Goal: Find contact information: Find contact information

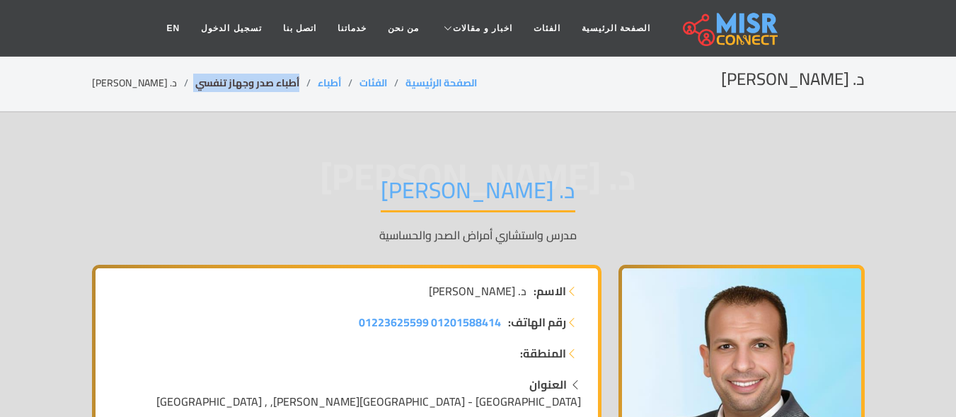
drag, startPoint x: 277, startPoint y: 89, endPoint x: 180, endPoint y: 88, distance: 97.7
click at [167, 97] on section "د. محمد حسين الصفحة الرئيسية الفئات أطباء أطباء صدر وجهاز تنفسي د. محمد حسين" at bounding box center [478, 83] width 956 height 57
copy ol "أطباء صدر وجهاز تنفسي"
click at [129, 78] on li "د. [PERSON_NAME]" at bounding box center [143, 83] width 103 height 15
click at [130, 78] on li "د. [PERSON_NAME]" at bounding box center [143, 83] width 103 height 15
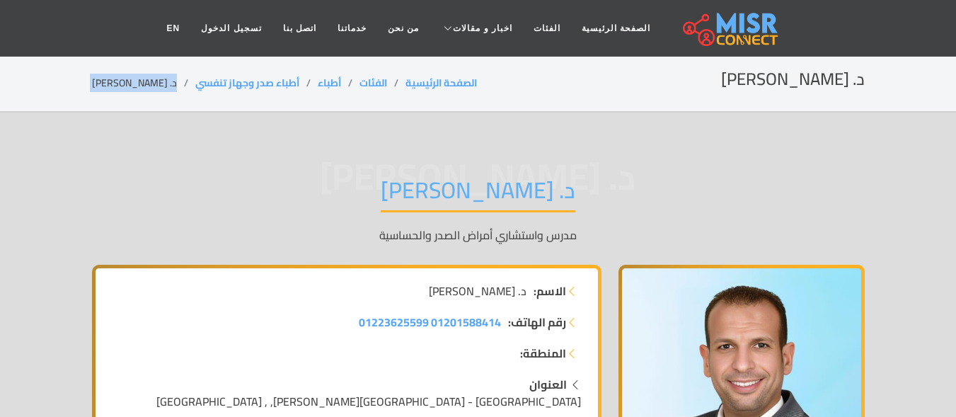
click at [132, 78] on li "د. [PERSON_NAME]" at bounding box center [143, 83] width 103 height 15
copy main "د. [PERSON_NAME]"
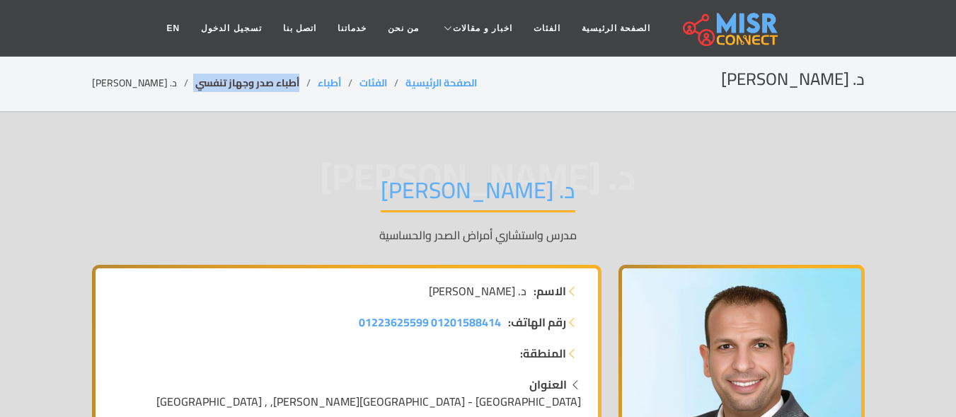
drag, startPoint x: 274, startPoint y: 79, endPoint x: 171, endPoint y: 77, distance: 103.4
click at [166, 86] on ol "الصفحة الرئيسية الفئات أطباء أطباء صدر وجهاز تنفسي د. [PERSON_NAME]" at bounding box center [284, 83] width 385 height 15
copy ol "أطباء صدر وجهاز تنفسي"
click at [136, 83] on li "د. [PERSON_NAME]" at bounding box center [143, 83] width 103 height 15
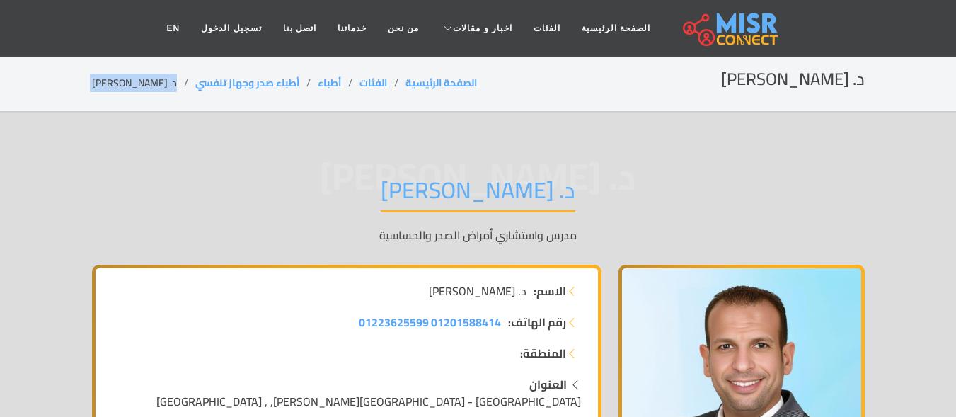
click at [136, 83] on li "د. [PERSON_NAME]" at bounding box center [143, 83] width 103 height 15
copy main "د. [PERSON_NAME]"
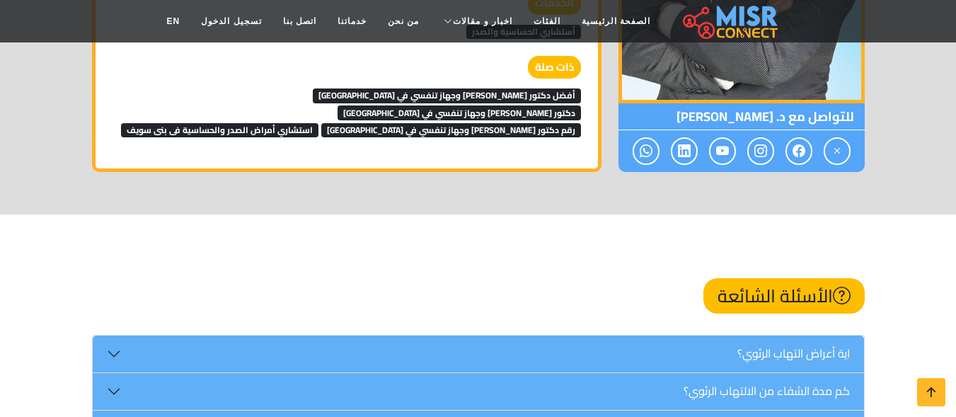
scroll to position [2011, 0]
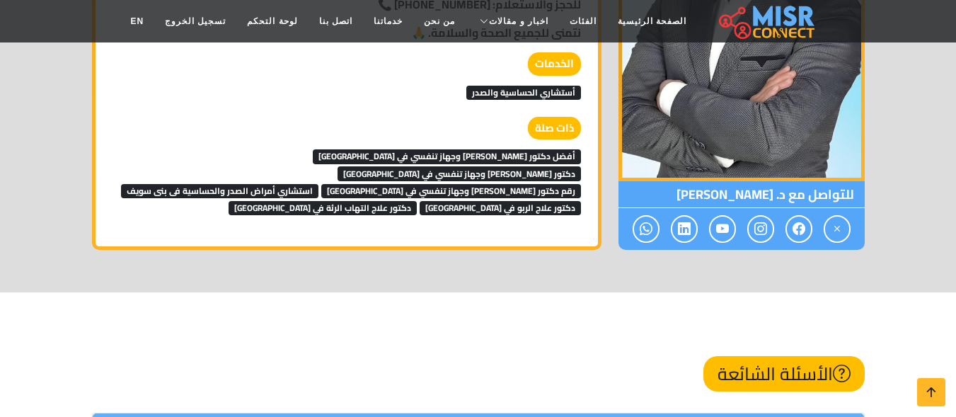
scroll to position [2011, 0]
drag, startPoint x: 788, startPoint y: 178, endPoint x: 694, endPoint y: 178, distance: 93.4
click at [694, 181] on span "للتواصل مع د. [PERSON_NAME]" at bounding box center [742, 194] width 246 height 27
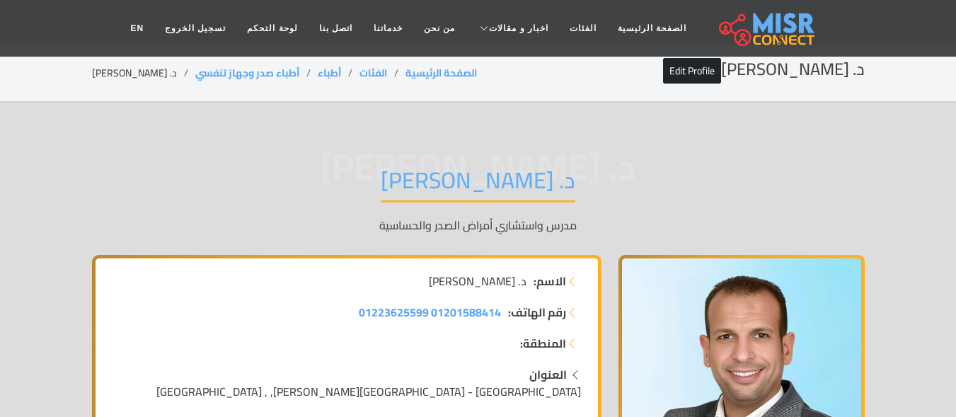
scroll to position [0, 0]
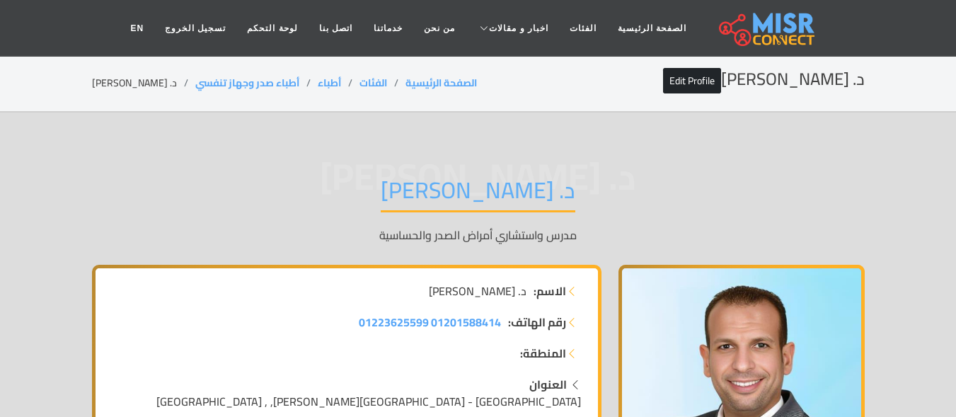
click at [125, 71] on div "د. [PERSON_NAME] Edit Profile الصفحة الرئيسية الفئات أطباء أطباء صدر وجهاز تنفس…" at bounding box center [478, 83] width 773 height 28
click at [124, 76] on li "د. [PERSON_NAME]" at bounding box center [143, 83] width 103 height 15
click at [124, 77] on li "د. [PERSON_NAME]" at bounding box center [143, 83] width 103 height 15
copy main "د. [PERSON_NAME]"
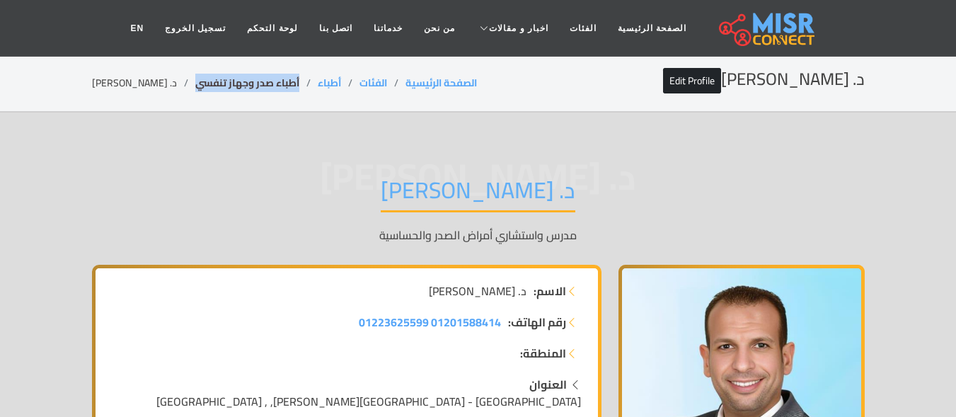
drag, startPoint x: 279, startPoint y: 82, endPoint x: 172, endPoint y: 82, distance: 106.9
click at [195, 82] on li "أطباء صدر وجهاز تنفسي" at bounding box center [256, 83] width 122 height 15
copy link "أطباء صدر وجهاز تنفسي"
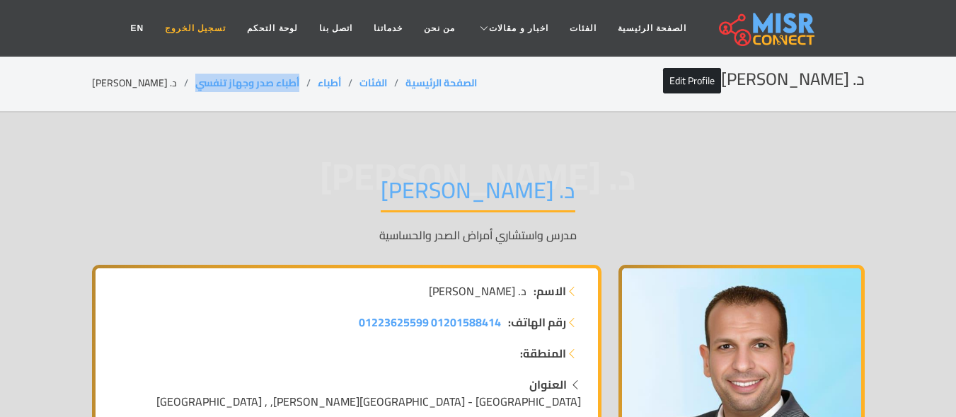
copy link "أطباء صدر وجهاز تنفسي"
click at [115, 88] on li "د. [PERSON_NAME]" at bounding box center [143, 83] width 103 height 15
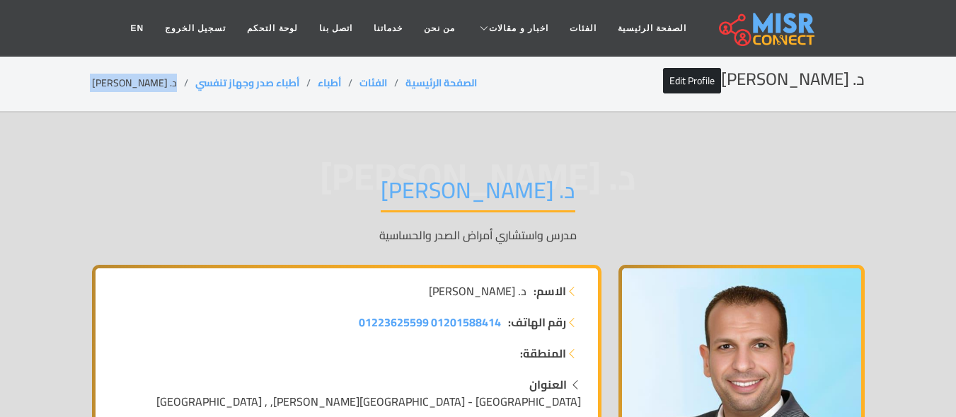
click at [115, 88] on li "د. [PERSON_NAME]" at bounding box center [143, 83] width 103 height 15
copy main "د. [PERSON_NAME]"
drag, startPoint x: 277, startPoint y: 79, endPoint x: 197, endPoint y: 51, distance: 84.9
click at [168, 84] on ol "الصفحة الرئيسية الفئات أطباء أطباء صدر وجهاز تنفسي د. محمد حسين" at bounding box center [284, 83] width 385 height 15
copy ol "أطباء صدر وجهاز تنفسي"
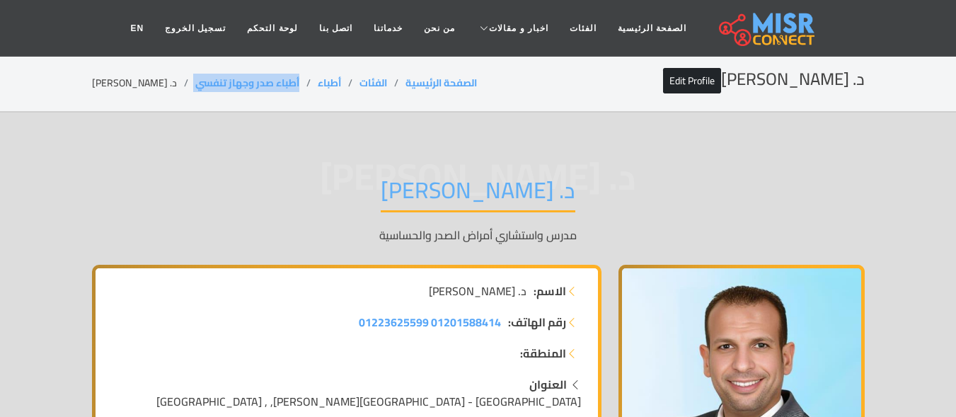
copy ol "أطباء صدر وجهاز تنفسي"
click at [142, 84] on li "د. [PERSON_NAME]" at bounding box center [143, 83] width 103 height 15
click at [141, 84] on li "د. [PERSON_NAME]" at bounding box center [143, 83] width 103 height 15
copy main "د. [PERSON_NAME]"
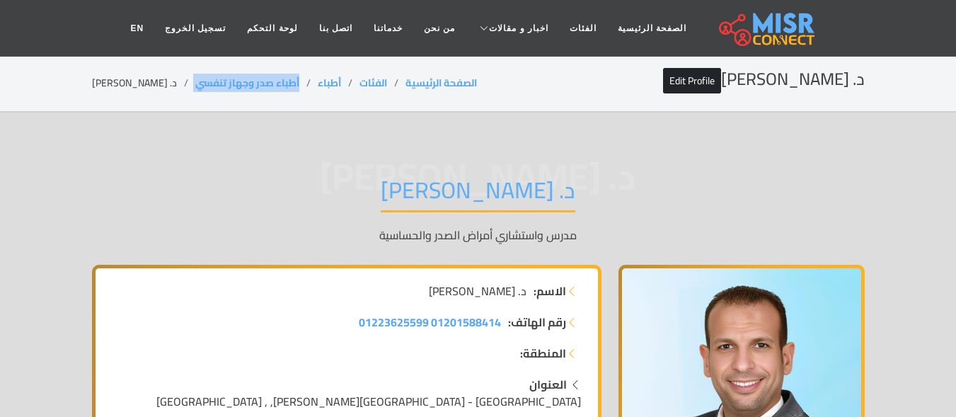
copy ol "أطباء صدر وجهاز تنفسي"
drag, startPoint x: 278, startPoint y: 81, endPoint x: 165, endPoint y: 87, distance: 113.4
click at [165, 87] on ol "الصفحة الرئيسية الفئات أطباء أطباء صدر وجهاز تنفسي د. محمد حسين" at bounding box center [284, 83] width 385 height 15
click at [134, 81] on li "د. [PERSON_NAME]" at bounding box center [143, 83] width 103 height 15
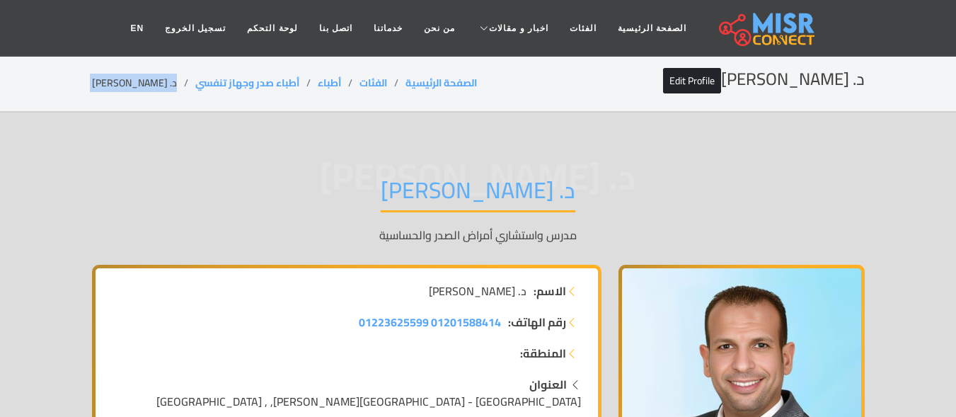
click at [134, 81] on li "د. [PERSON_NAME]" at bounding box center [143, 83] width 103 height 15
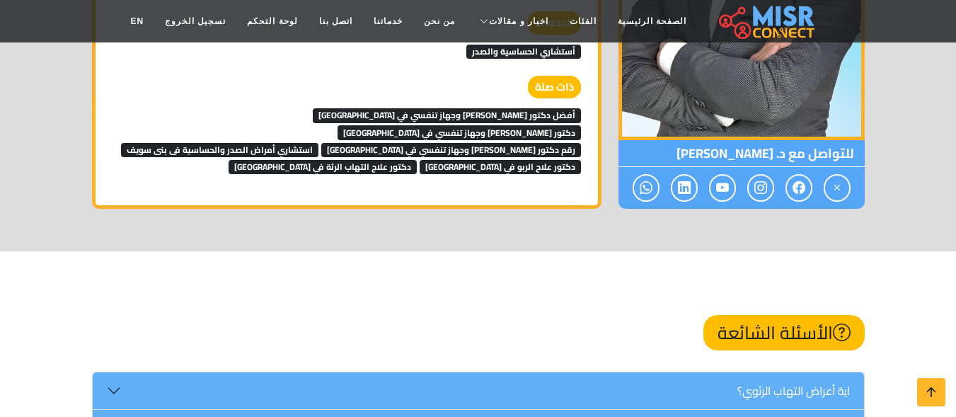
scroll to position [2039, 0]
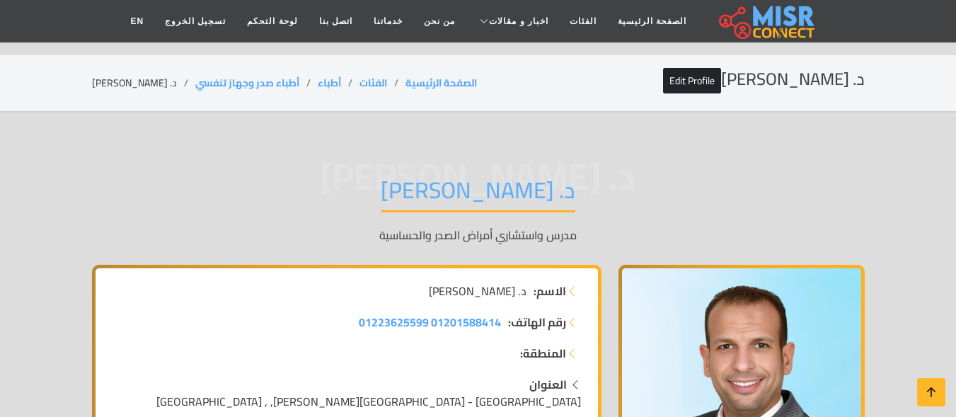
scroll to position [2039, 0]
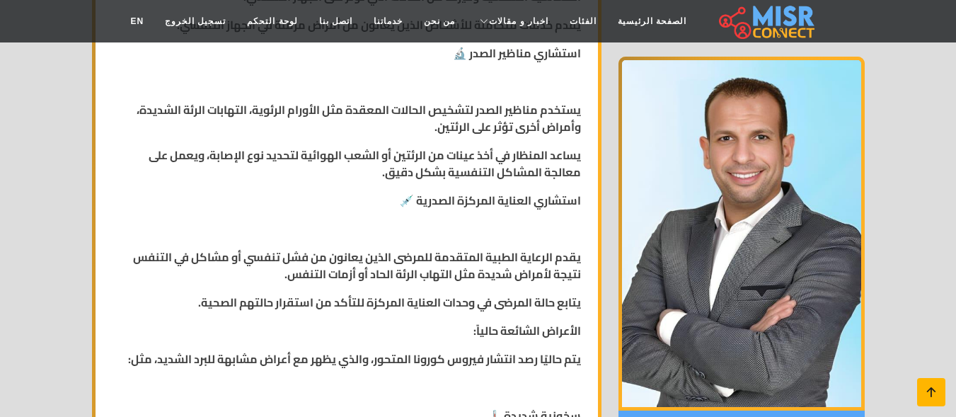
click at [932, 393] on icon at bounding box center [932, 392] width 20 height 20
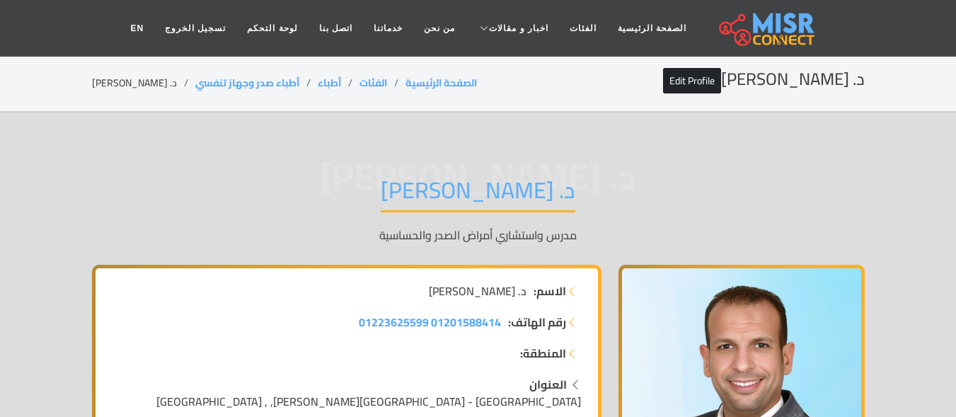
click at [126, 84] on li "د. [PERSON_NAME]" at bounding box center [143, 83] width 103 height 15
copy main "د. [PERSON_NAME]"
drag, startPoint x: 277, startPoint y: 84, endPoint x: 166, endPoint y: 87, distance: 110.5
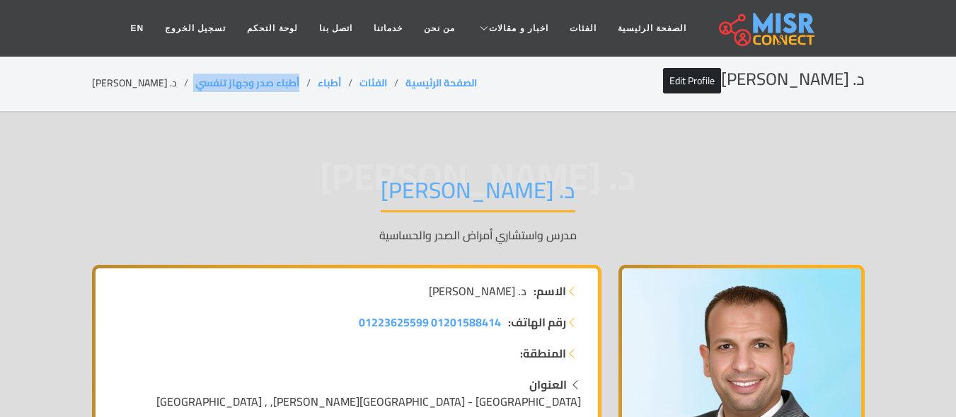
click at [166, 87] on ol "الصفحة الرئيسية الفئات أطباء أطباء صدر وجهاز تنفسي د. [PERSON_NAME]" at bounding box center [284, 83] width 385 height 15
copy ol "أطباء صدر وجهاز تنفسي"
click at [119, 79] on li "د. [PERSON_NAME]" at bounding box center [143, 83] width 103 height 15
click at [120, 79] on li "د. [PERSON_NAME]" at bounding box center [143, 83] width 103 height 15
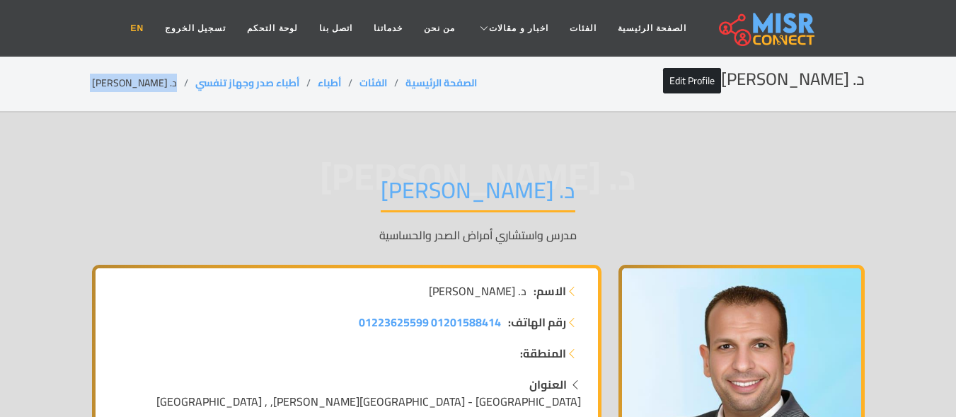
copy main "د. [PERSON_NAME]"
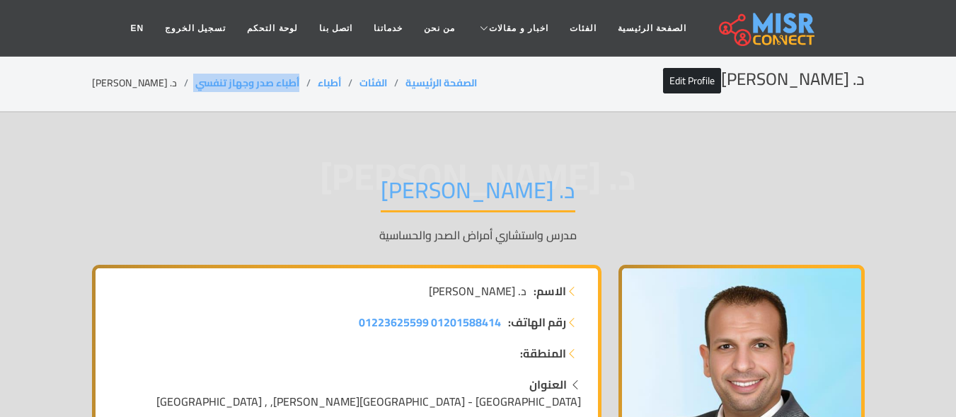
drag, startPoint x: 279, startPoint y: 73, endPoint x: 166, endPoint y: 89, distance: 113.7
click at [166, 89] on div "د. محمد حسين Edit Profile الصفحة الرئيسية الفئات أطباء أطباء صدر وجهاز تنفسي د.…" at bounding box center [478, 83] width 773 height 28
copy ol "أطباء صدر وجهاز تنفسي"
click at [147, 79] on li "د. [PERSON_NAME]" at bounding box center [143, 83] width 103 height 15
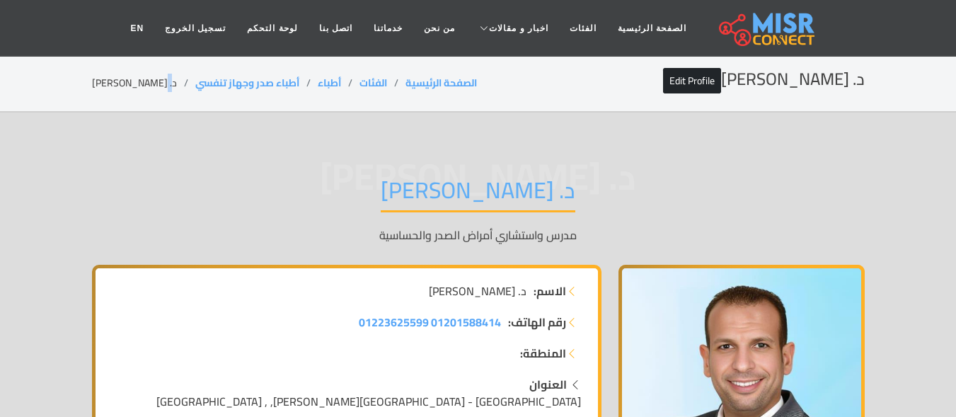
click at [147, 79] on li "د. [PERSON_NAME]" at bounding box center [143, 83] width 103 height 15
copy main "د. [PERSON_NAME]"
click at [439, 194] on h1 "د. [PERSON_NAME]" at bounding box center [478, 194] width 195 height 36
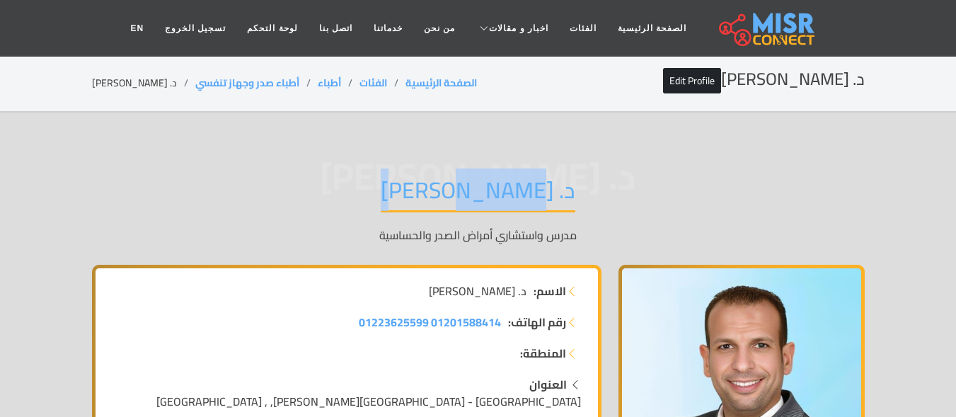
click at [439, 194] on h1 "د. [PERSON_NAME]" at bounding box center [478, 194] width 195 height 36
copy div "د. [PERSON_NAME]"
